Goal: Task Accomplishment & Management: Use online tool/utility

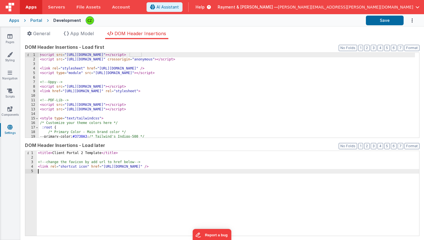
click at [128, 177] on div "< title > Client Portal 2 Template </ title > <!-- change the favicon by add ur…" at bounding box center [228, 198] width 382 height 94
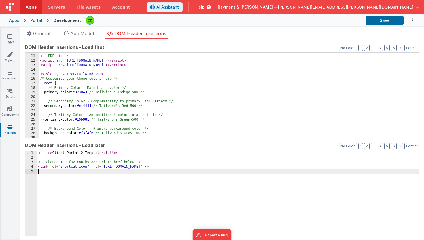
scroll to position [45, 0]
click at [161, 64] on div "<!-- PDF-Lib --> < script src = "https://unpkg.com/pdf-lib@1.11.0" > </ script …" at bounding box center [227, 100] width 376 height 94
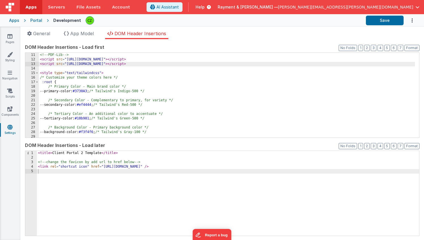
scroll to position [0, 0]
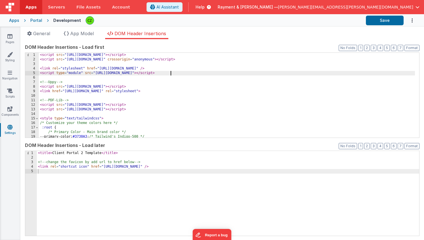
click at [170, 73] on div "< script src = "https://cdn.tailwindcss.com" > </ script > < script src = "http…" at bounding box center [227, 100] width 376 height 94
click at [169, 77] on div "< script src = "https://cdn.tailwindcss.com" > </ script > < script src = "http…" at bounding box center [227, 100] width 376 height 94
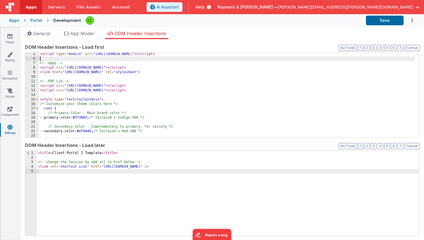
scroll to position [20, 0]
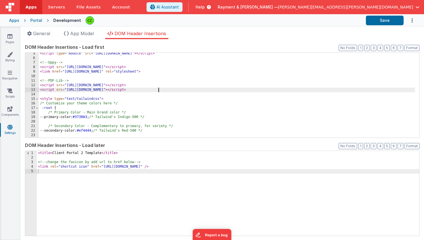
click at [161, 89] on div "< script type = "module" src = "https://early.webawesome.com/webawesome@3.0.0-b…" at bounding box center [227, 98] width 376 height 94
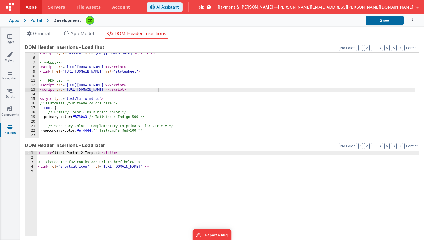
click at [83, 153] on div "< title > Client Portal 2 Template </ title > <!-- change the favicon by add ur…" at bounding box center [228, 198] width 382 height 94
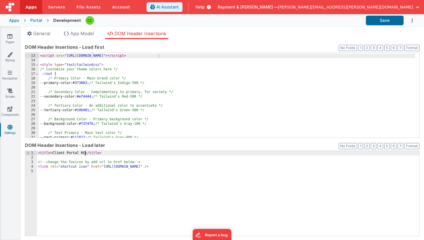
scroll to position [0, 0]
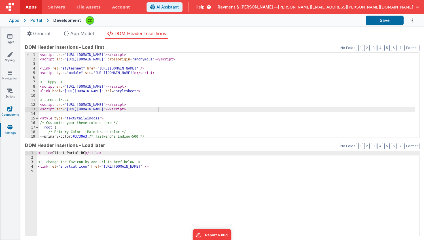
click at [10, 108] on icon at bounding box center [9, 109] width 5 height 6
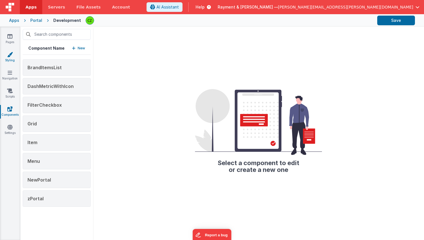
click at [11, 55] on icon at bounding box center [10, 55] width 6 height 6
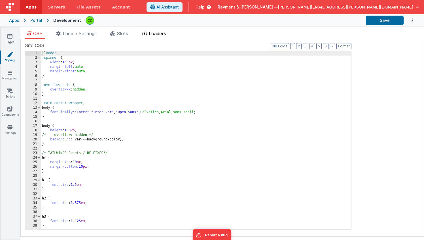
click at [159, 36] on li "Loaders" at bounding box center [153, 34] width 29 height 9
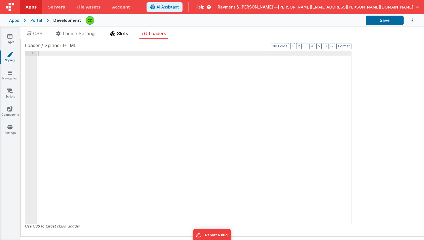
click at [121, 32] on span "Slots" at bounding box center [122, 34] width 11 height 6
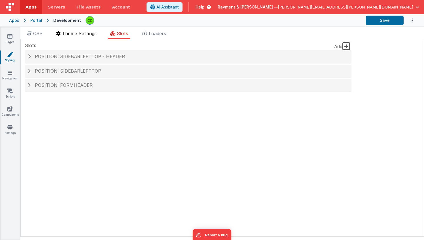
click at [85, 32] on span "Theme Settings" at bounding box center [79, 34] width 35 height 6
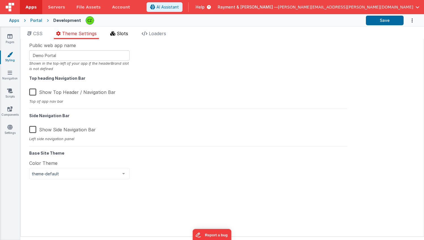
click at [120, 32] on span "Slots" at bounding box center [122, 34] width 11 height 6
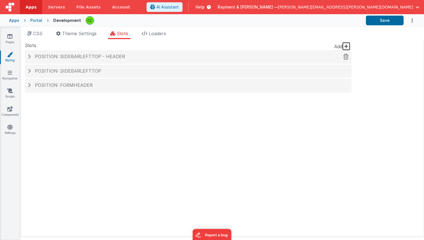
click at [26, 57] on div "Position: sidebarLeftTop - header" at bounding box center [188, 56] width 326 height 13
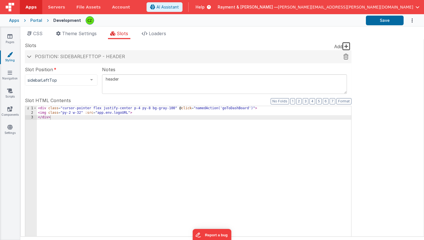
click at [30, 56] on span at bounding box center [29, 56] width 5 height 3
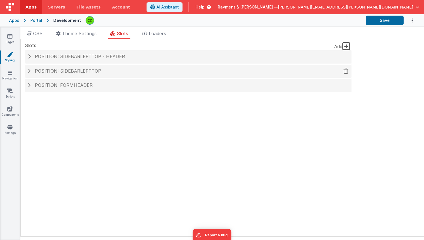
click at [30, 70] on span at bounding box center [29, 71] width 3 height 5
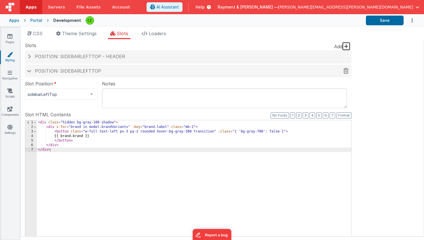
click at [26, 70] on div "Position: sidebarLeftTop" at bounding box center [188, 71] width 326 height 13
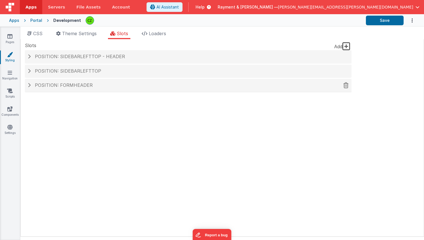
click at [29, 82] on div "Position: formHeader" at bounding box center [188, 85] width 326 height 13
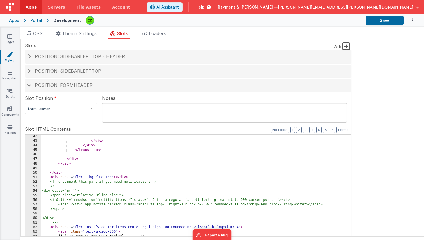
scroll to position [285, 0]
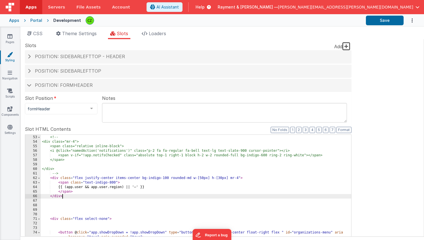
click at [75, 196] on div "<!-- uncomment this part if you need notifications --> <!-- <div class="mr-4"> …" at bounding box center [196, 226] width 310 height 193
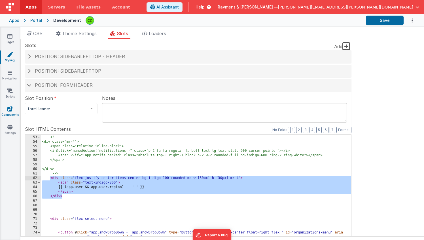
click at [9, 110] on icon at bounding box center [9, 109] width 5 height 6
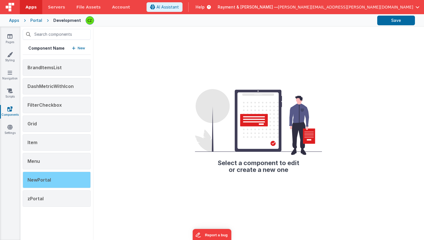
click at [45, 182] on div "NewPortal" at bounding box center [57, 179] width 68 height 16
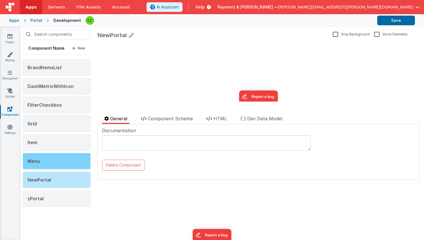
click at [40, 160] on div "Menu" at bounding box center [57, 161] width 68 height 16
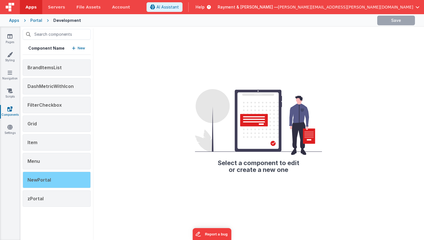
click at [50, 178] on span "NewPortal" at bounding box center [39, 180] width 24 height 6
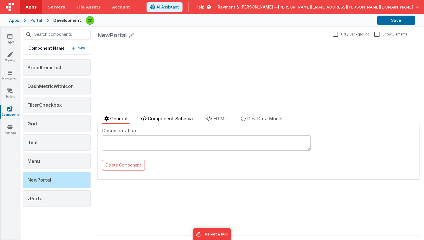
click at [175, 116] on span "Component Schema" at bounding box center [170, 119] width 45 height 6
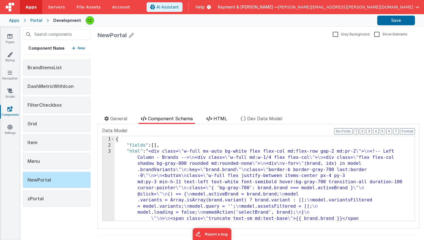
click at [214, 115] on li "HTML" at bounding box center [216, 119] width 25 height 9
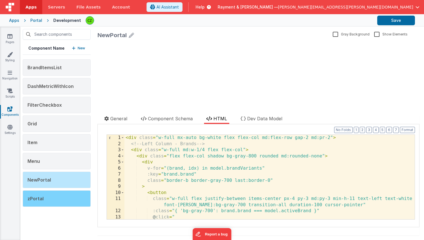
click at [51, 192] on div "zPortal" at bounding box center [57, 198] width 68 height 16
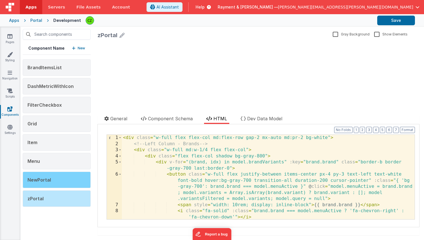
click at [53, 181] on div "NewPortal" at bounding box center [57, 179] width 68 height 16
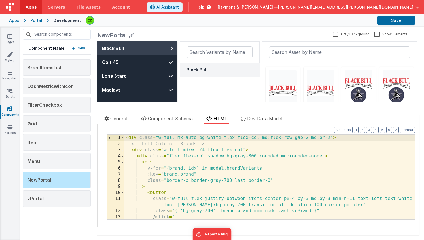
click at [157, 165] on div "< div class = "w-full mx-auto bg-white flex flex-col md:flex-row gap-2 md:pr-2"…" at bounding box center [269, 183] width 290 height 97
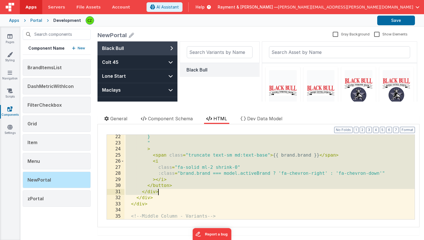
click at [163, 191] on div "} " > < span class = "truncate text-sm md:text-base" > {{ brand.brand }} </ spa…" at bounding box center [269, 182] width 290 height 97
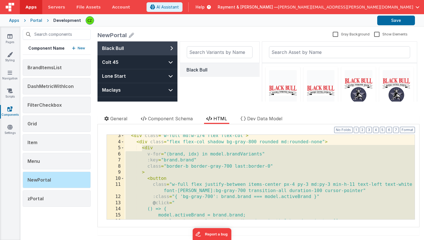
scroll to position [24, 0]
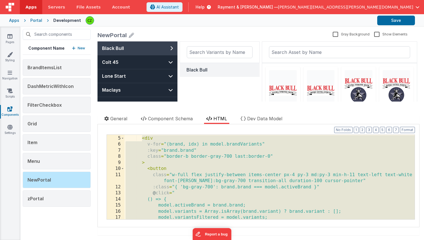
click at [200, 146] on div "< div class = "flex flex-col shadow bg-gray-800 rounded md:rounded-none" > < di…" at bounding box center [269, 177] width 290 height 97
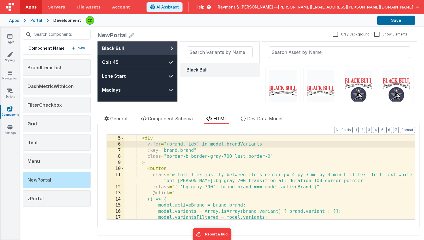
click at [261, 144] on div "< div class = "flex flex-col shadow bg-gray-800 rounded md:rounded-none" > < di…" at bounding box center [269, 177] width 290 height 97
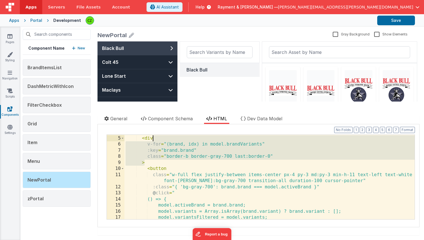
scroll to position [18, 0]
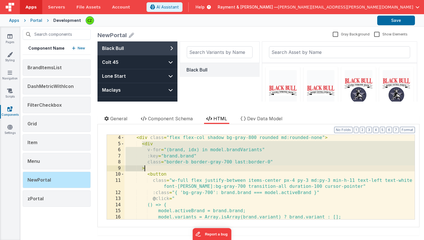
click at [157, 149] on div "< div class = "flex flex-col shadow bg-gray-800 rounded md:rounded-none" > < di…" at bounding box center [269, 183] width 290 height 97
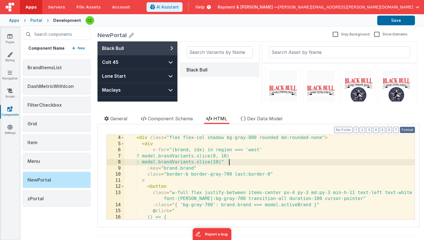
click at [406, 129] on button "Format" at bounding box center [407, 130] width 15 height 6
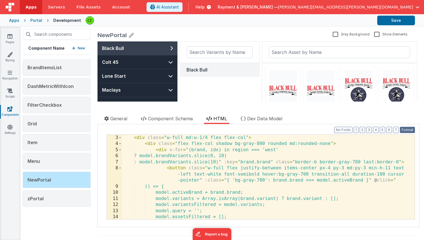
scroll to position [0, 0]
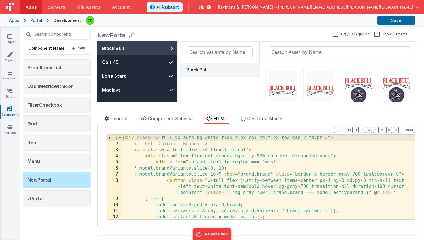
click at [239, 171] on div "< div class = "w-full mx-auto bg-white flex flex-col md:flex-row gap-2 md:pr-2"…" at bounding box center [268, 183] width 293 height 97
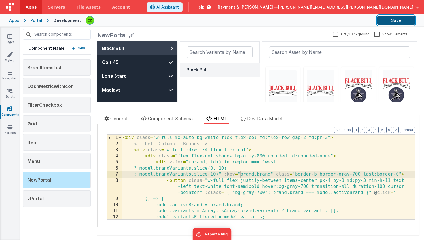
click at [400, 21] on button "Save" at bounding box center [396, 21] width 38 height 10
click at [9, 129] on icon at bounding box center [9, 127] width 5 height 6
click at [229, 174] on div "< div class = "w-full mx-auto bg-white flex flex-col md:flex-row gap-2 md:pr-2"…" at bounding box center [268, 183] width 293 height 97
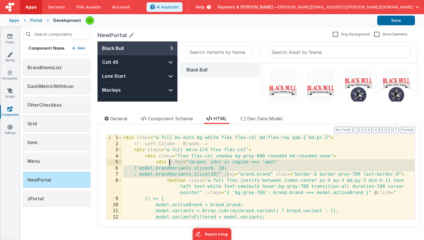
paste textarea
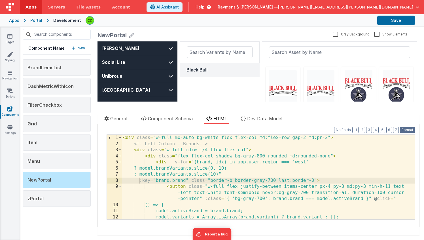
click at [405, 130] on button "Format" at bounding box center [407, 130] width 15 height 6
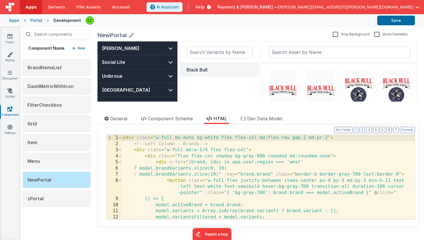
click at [222, 187] on div "< div class = "w-full mx-auto bg-white flex flex-col md:flex-row gap-2 md:pr-2"…" at bounding box center [268, 183] width 293 height 97
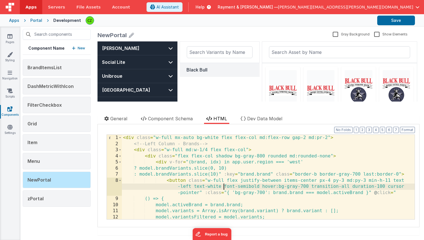
click at [291, 161] on div "< div class = "w-full mx-auto bg-white flex flex-col md:flex-row gap-2 md:pr-2"…" at bounding box center [268, 183] width 293 height 97
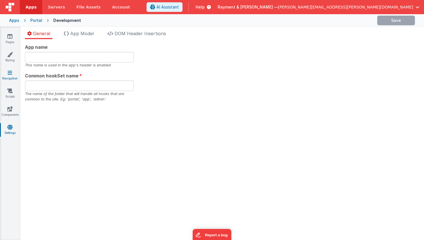
type input "Demo Portal"
type input "portal"
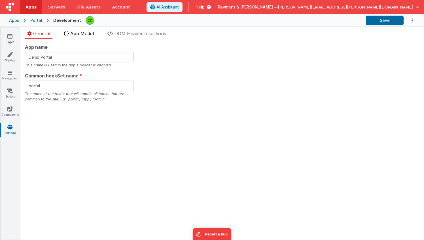
click at [76, 37] on li "App Model" at bounding box center [78, 34] width 35 height 9
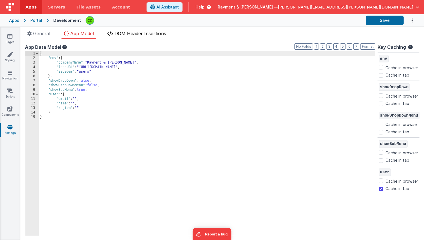
click at [128, 31] on span "DOM Header Insertions" at bounding box center [140, 34] width 52 height 6
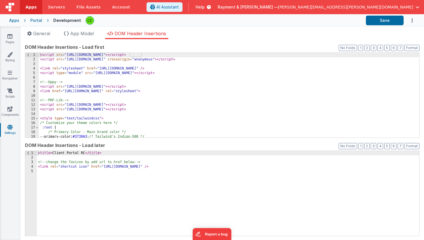
click at [11, 68] on div "Pages Styling Navigation Scripts Components Settings" at bounding box center [10, 133] width 20 height 213
click at [10, 70] on icon at bounding box center [10, 73] width 5 height 6
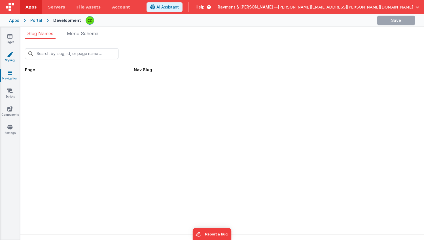
click at [10, 61] on link "Styling" at bounding box center [10, 57] width 20 height 11
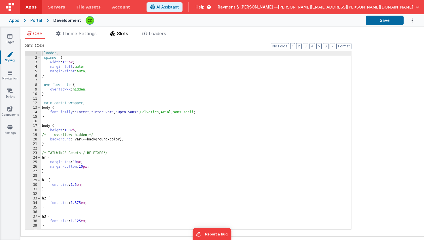
click at [121, 35] on span "Slots" at bounding box center [122, 34] width 11 height 6
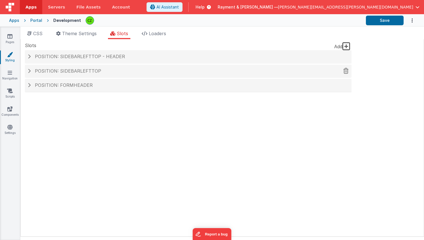
click at [29, 71] on span at bounding box center [29, 71] width 3 height 5
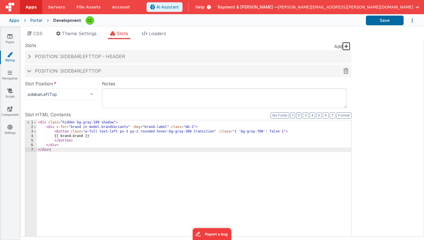
click at [31, 70] on span at bounding box center [29, 70] width 5 height 3
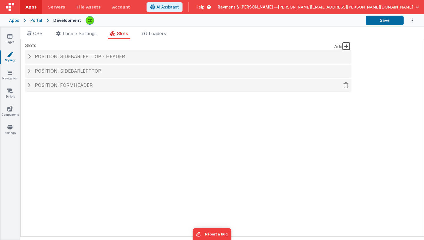
click at [31, 85] on h4 "Position: formHeader" at bounding box center [188, 85] width 321 height 5
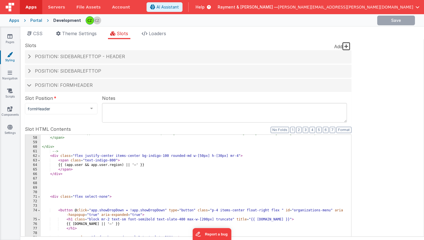
click at [166, 164] on div "<span v-if="!app.notifsChecked" class="absolute top-1 right-1 block h-2 w-2 rou…" at bounding box center [196, 227] width 310 height 193
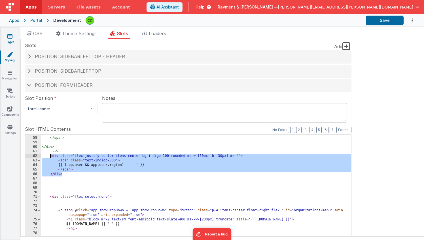
click at [7, 40] on link "Pages" at bounding box center [10, 38] width 20 height 11
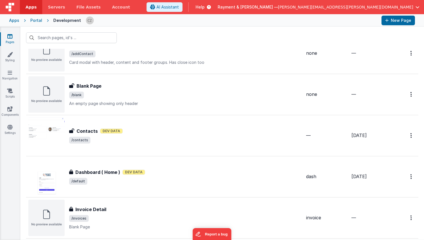
scroll to position [73, 0]
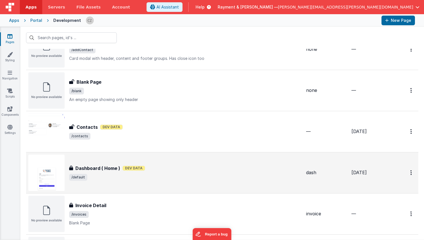
click at [147, 173] on div "Dashboard ( Home ) Dashboard ( Home ) Dev Data /default" at bounding box center [185, 173] width 232 height 16
